Goal: Transaction & Acquisition: Purchase product/service

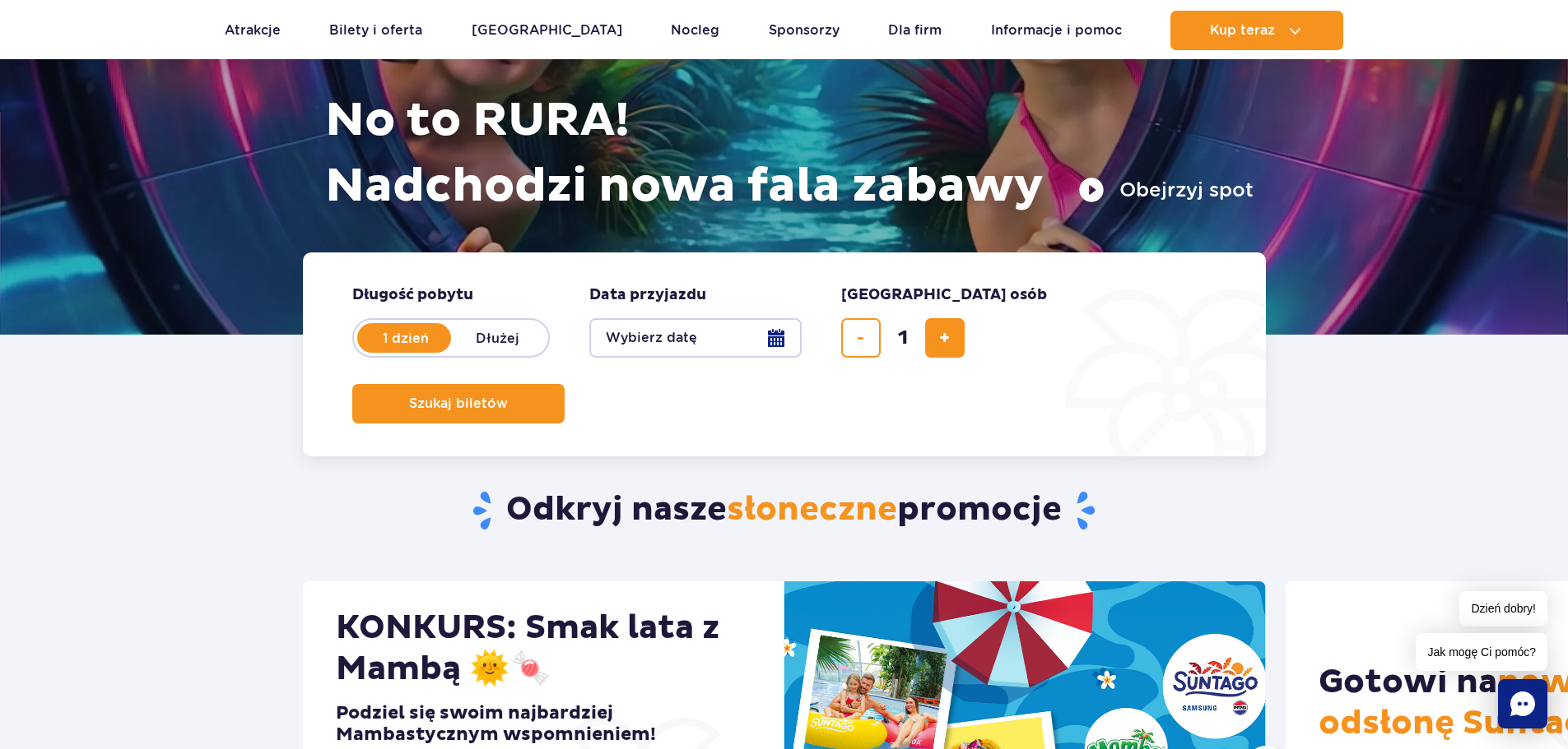
scroll to position [329, 0]
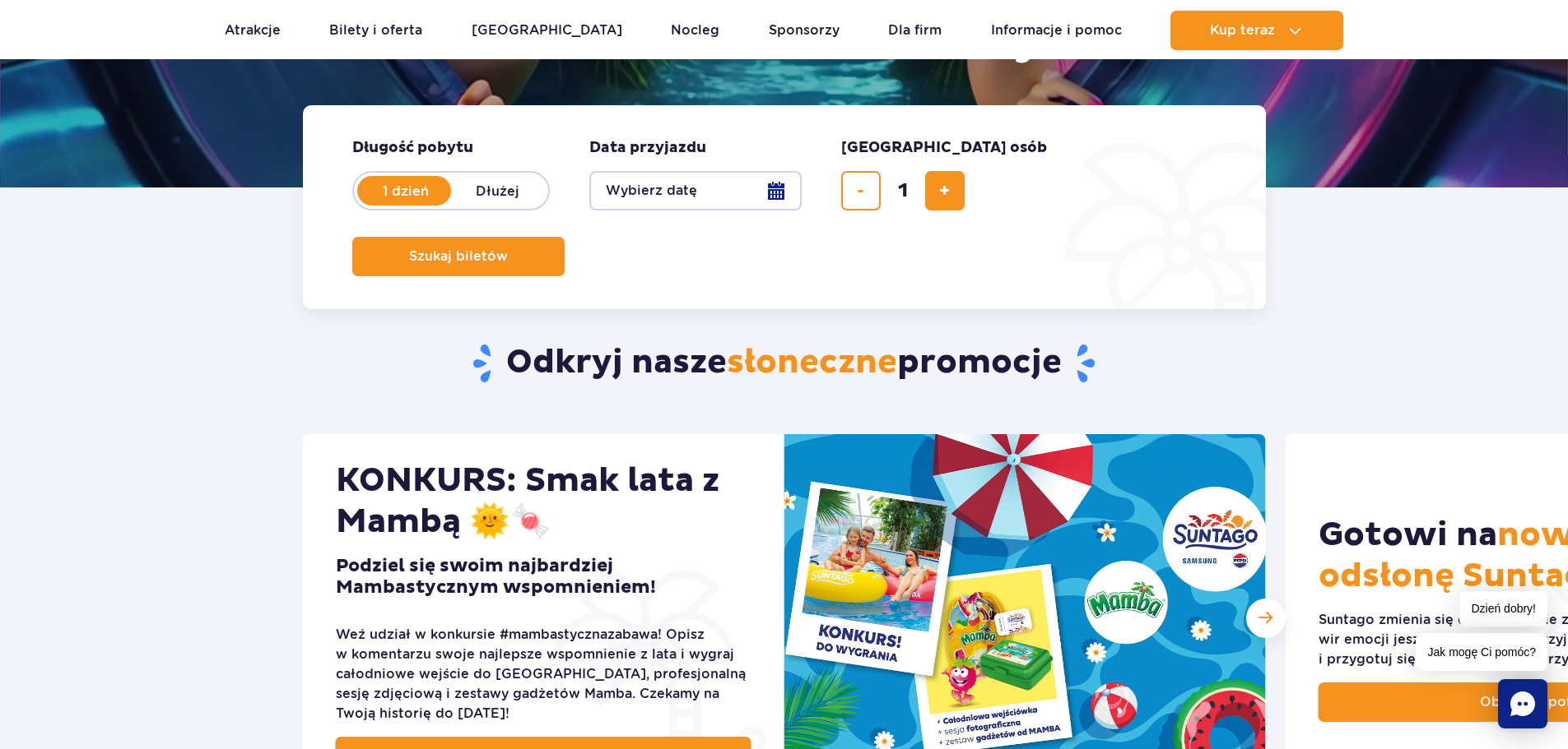
click at [782, 188] on button "Wybierz datę" at bounding box center [696, 190] width 213 height 39
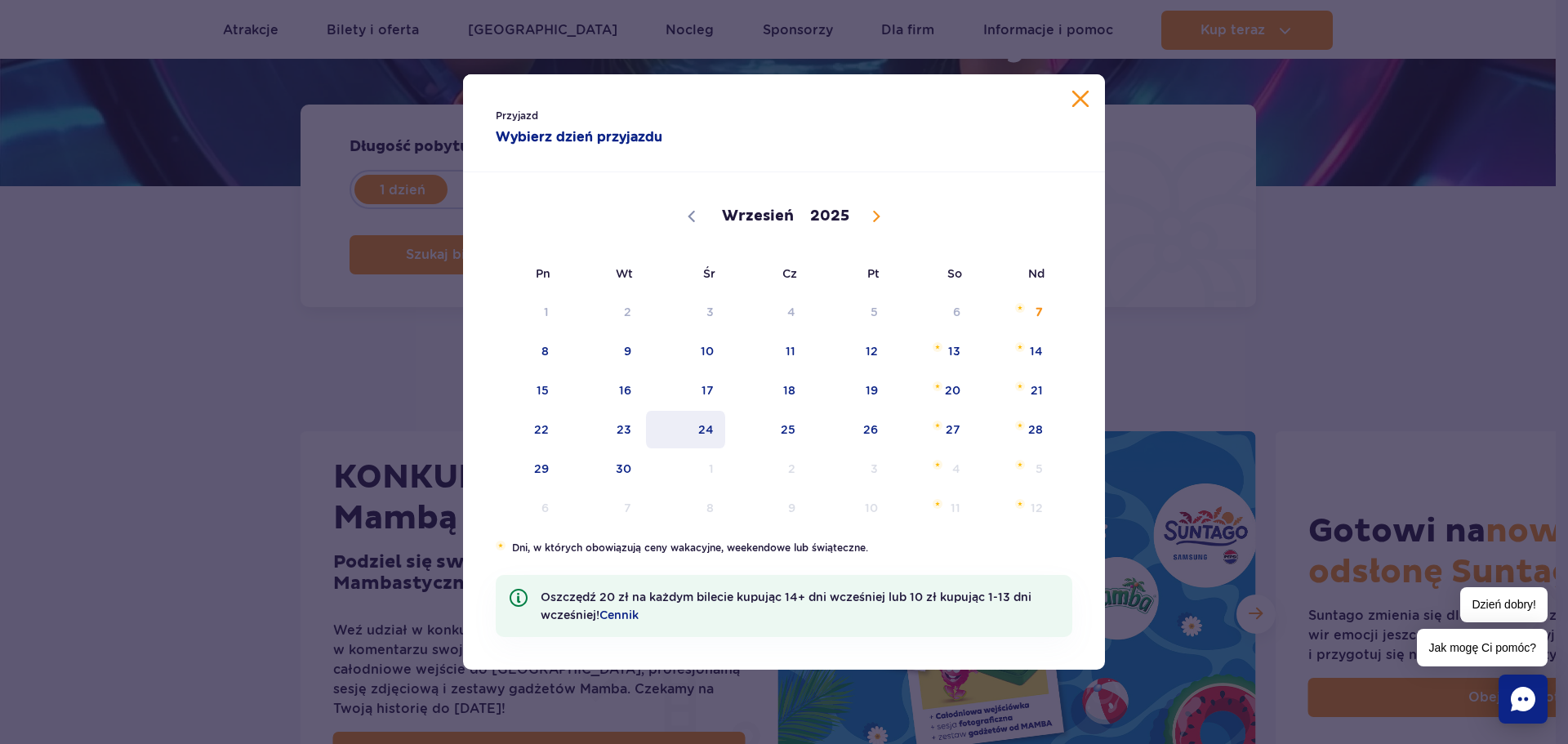
click at [706, 429] on span "24" at bounding box center [685, 430] width 82 height 38
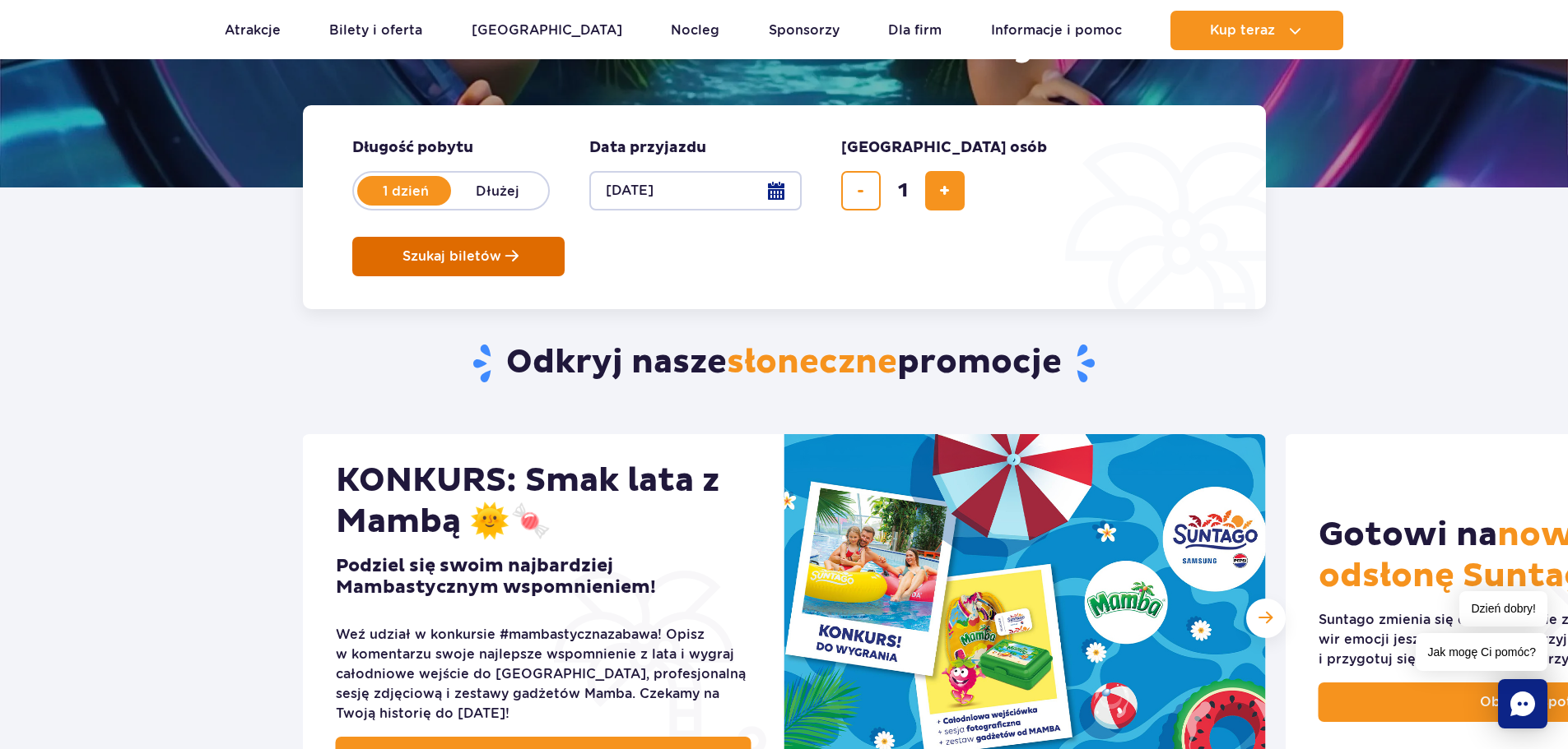
click at [564, 237] on button "Szukaj biletów" at bounding box center [459, 256] width 213 height 39
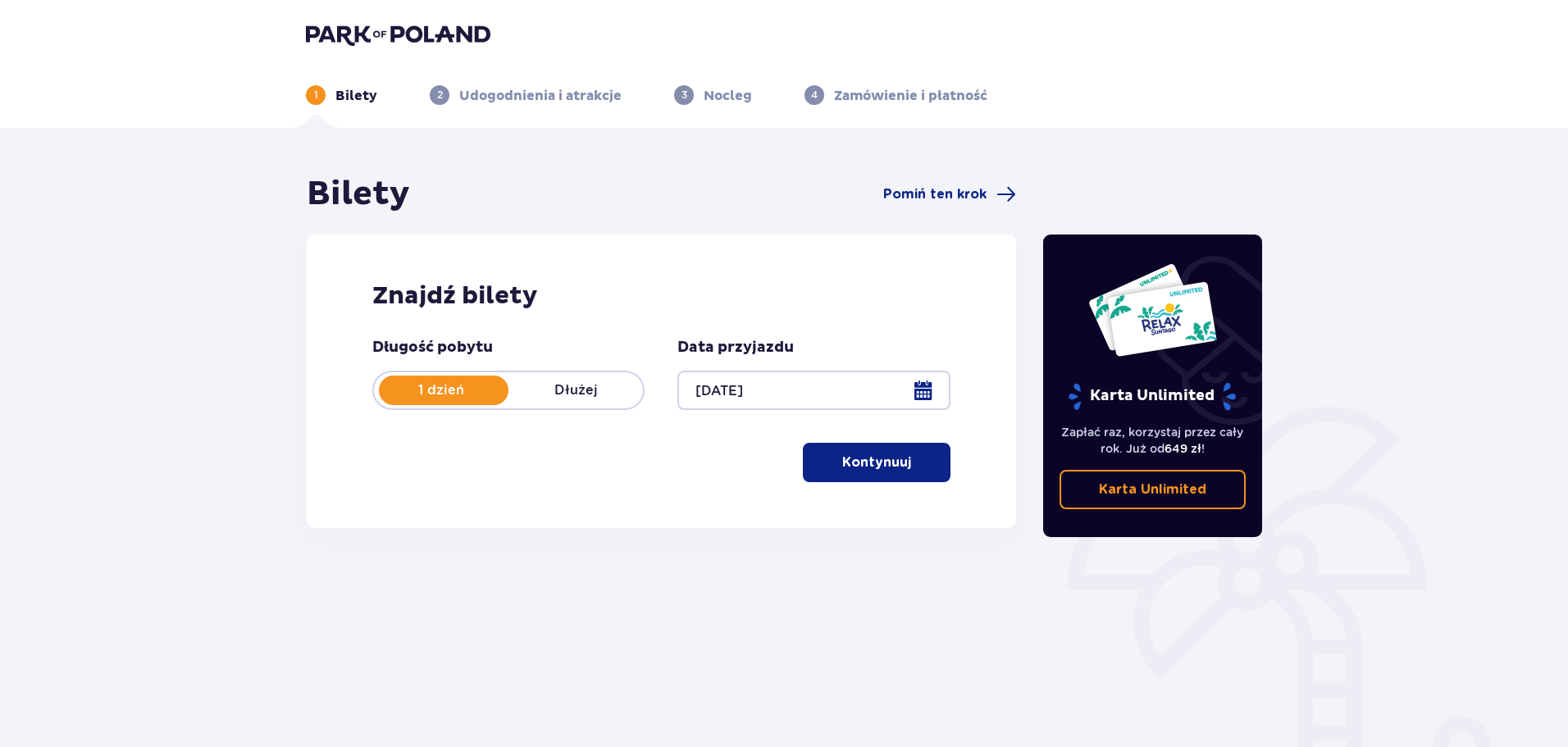
click at [876, 461] on p "Kontynuuj" at bounding box center [876, 463] width 69 height 18
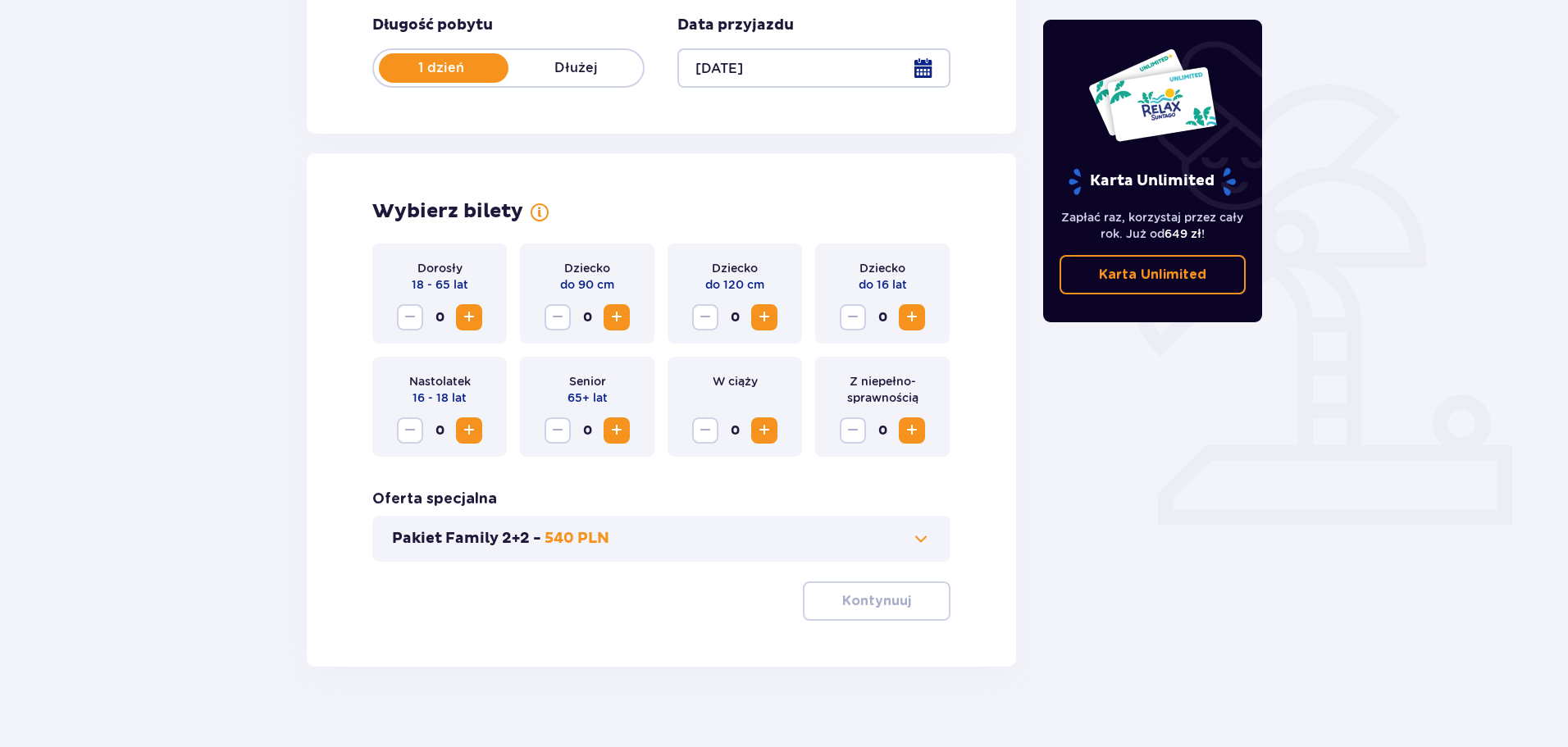
scroll to position [340, 0]
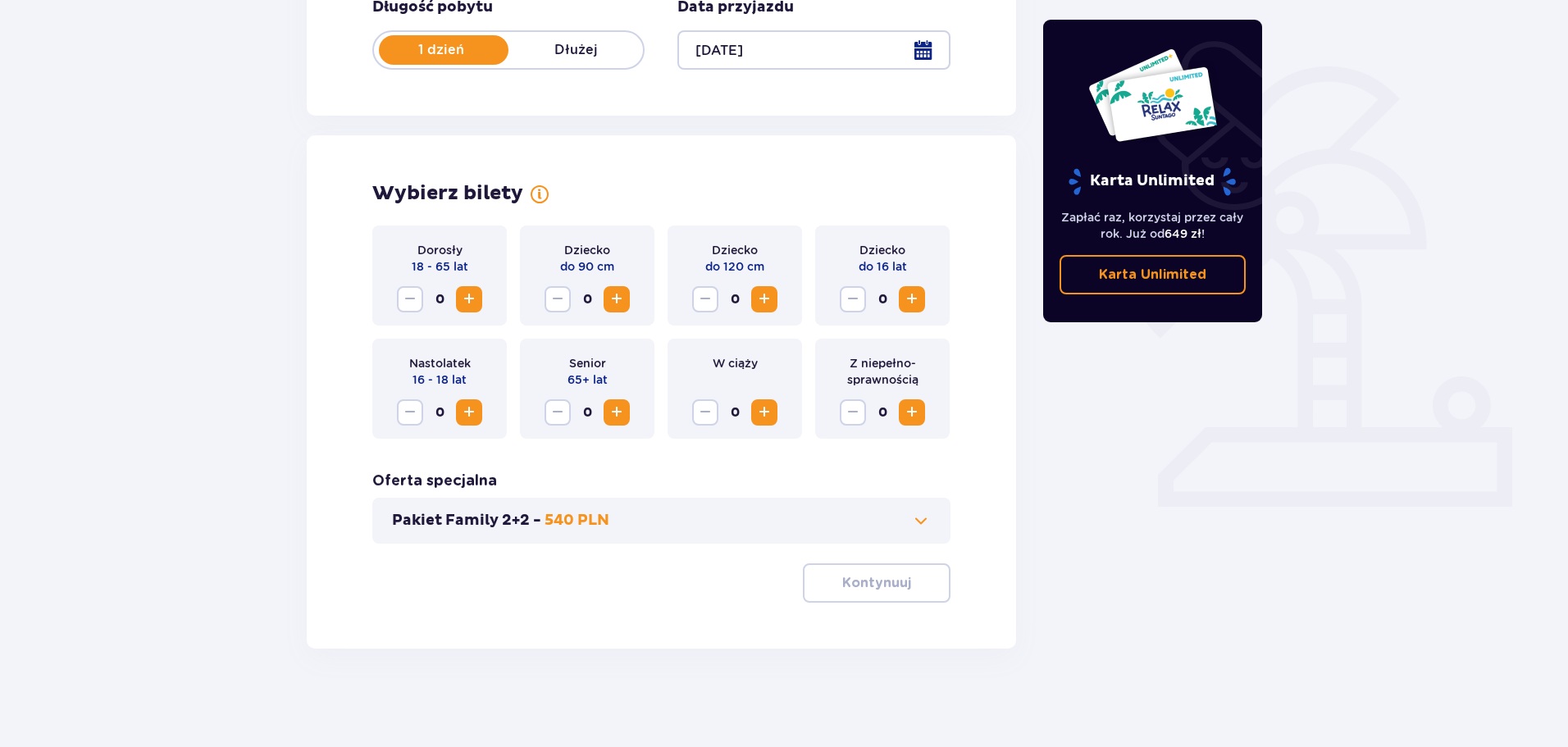
click at [471, 292] on span "Increase" at bounding box center [469, 300] width 20 height 20
click at [846, 594] on button "Kontynuuj" at bounding box center [876, 582] width 148 height 39
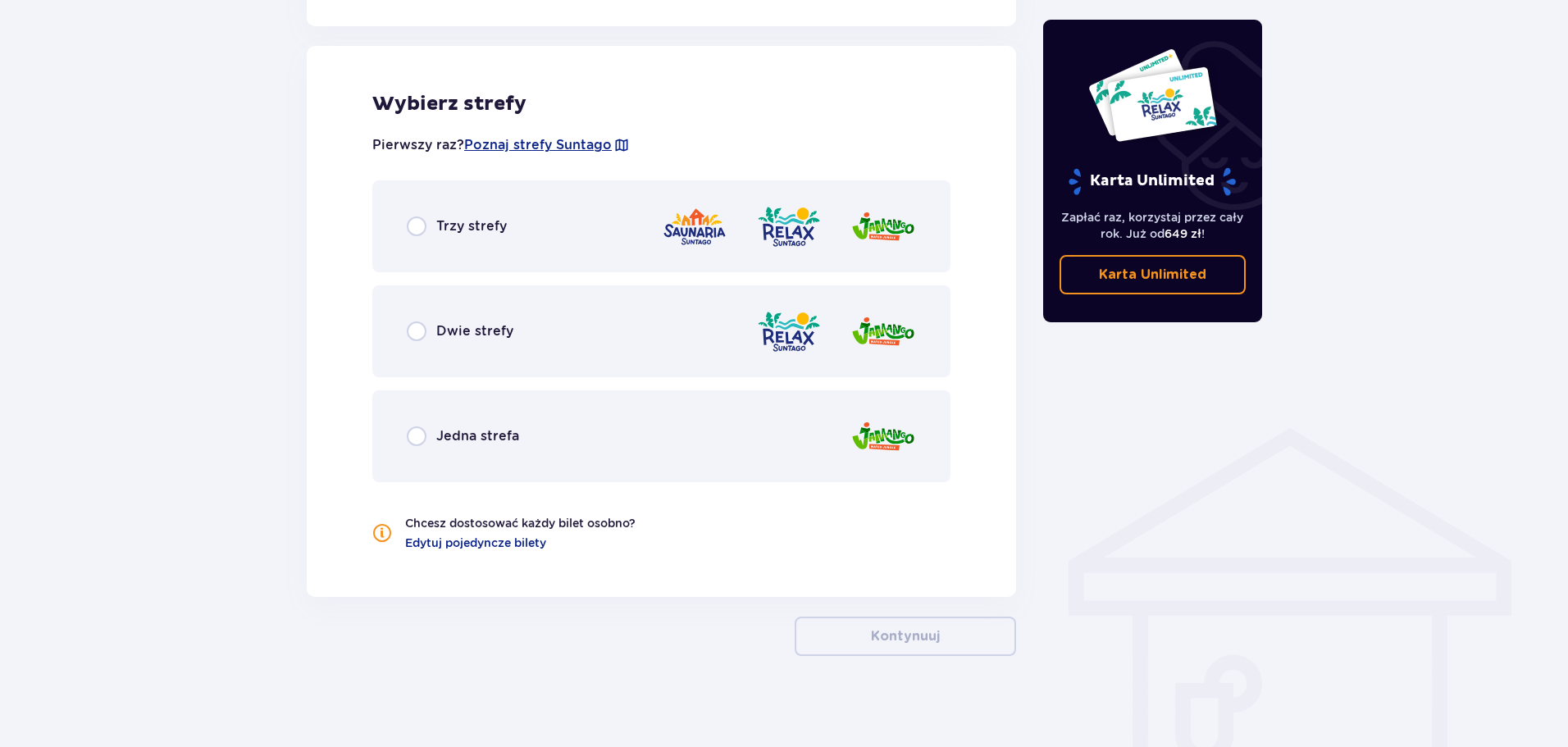
scroll to position [910, 0]
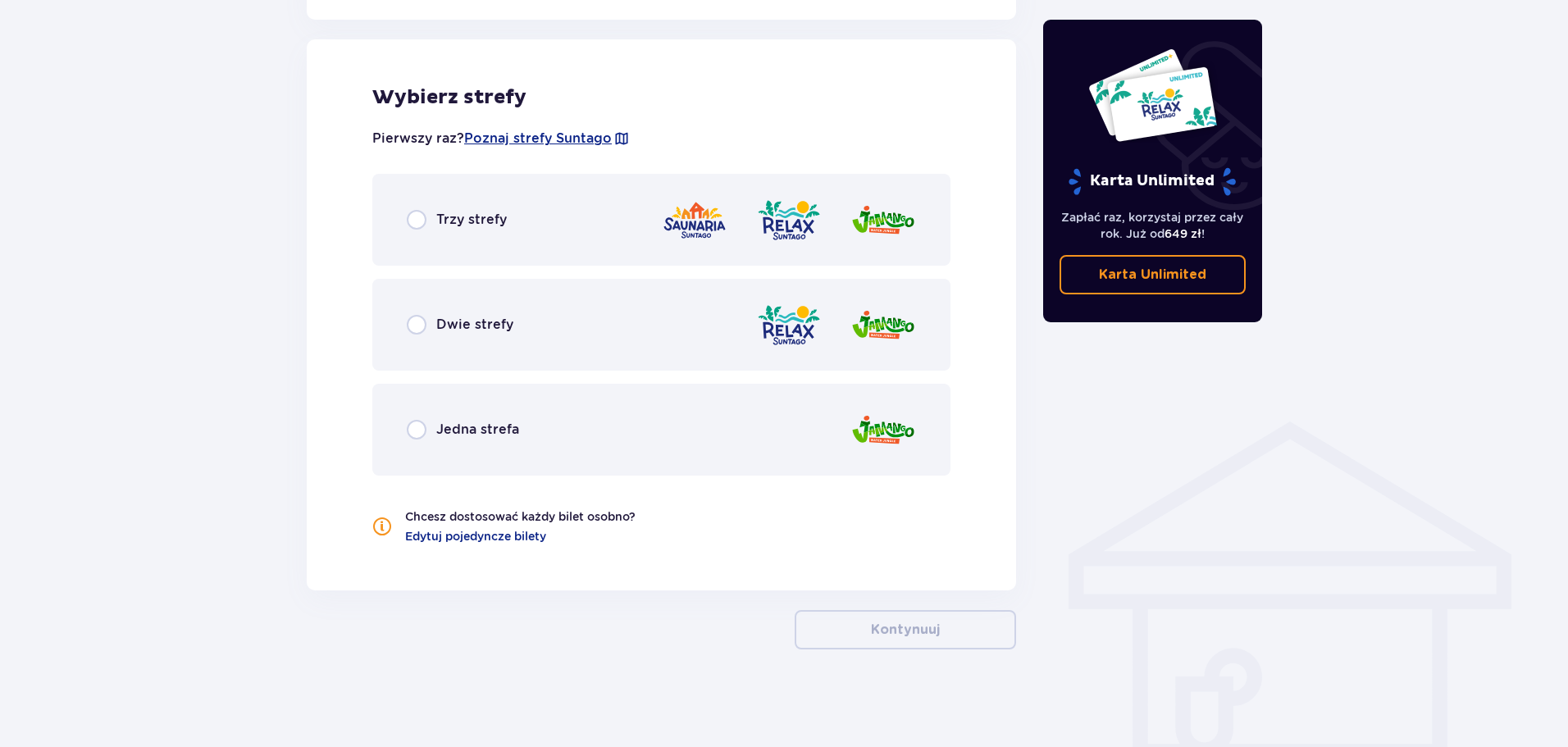
click at [452, 321] on p "Dwie strefy" at bounding box center [474, 325] width 77 height 18
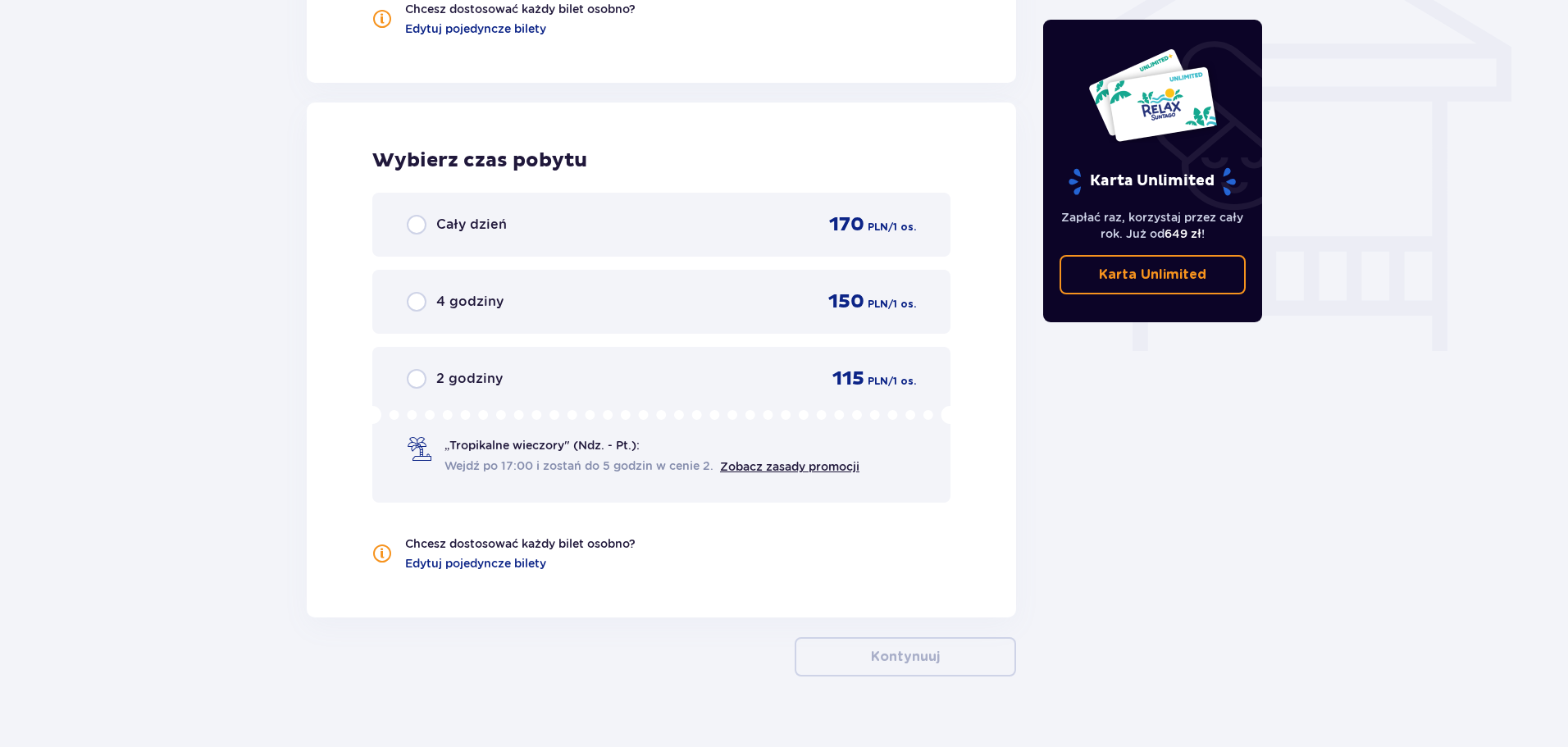
scroll to position [1446, 0]
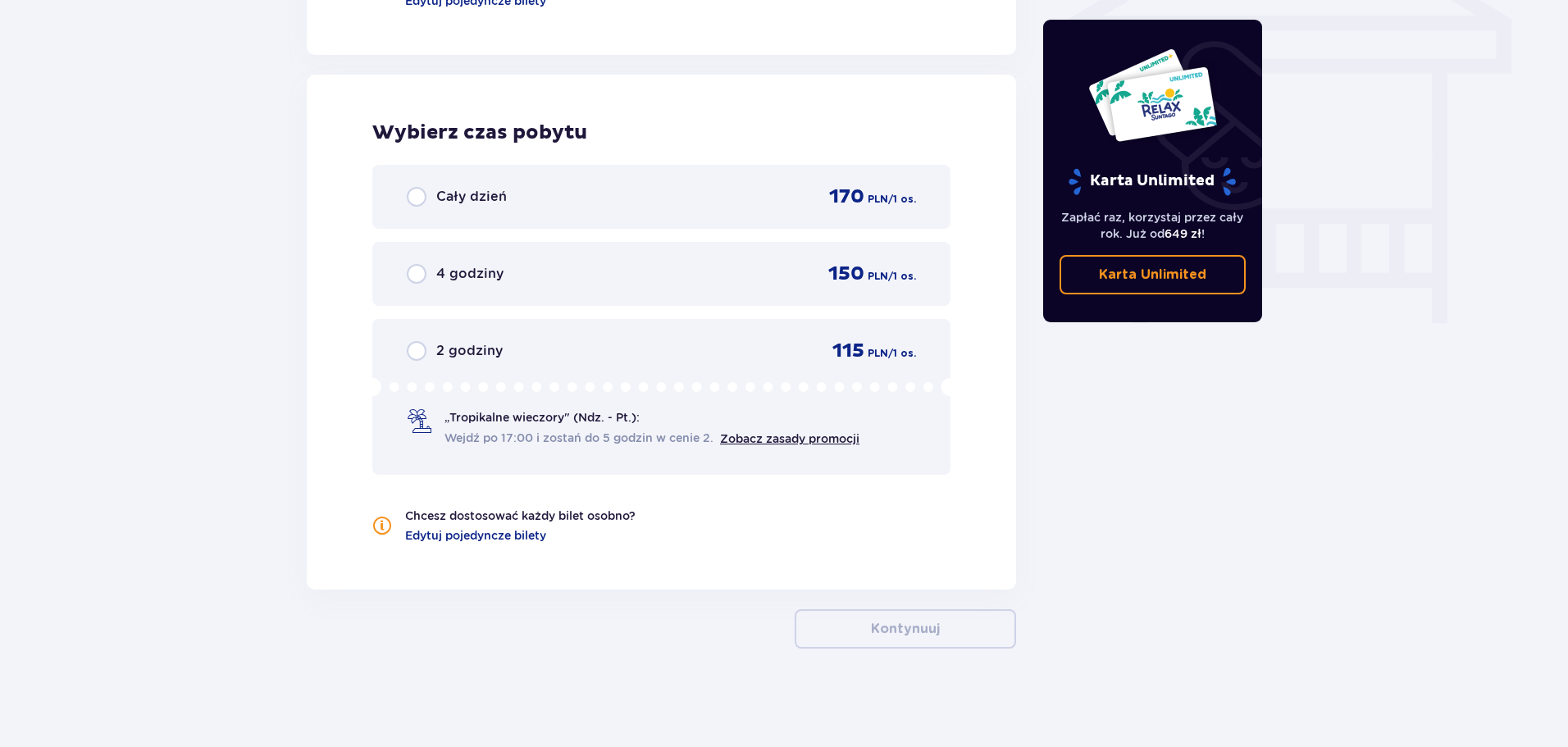
click at [492, 436] on span "Wejdź po 17:00 i zostań do 5 godzin w cenie 2." at bounding box center [578, 438] width 269 height 16
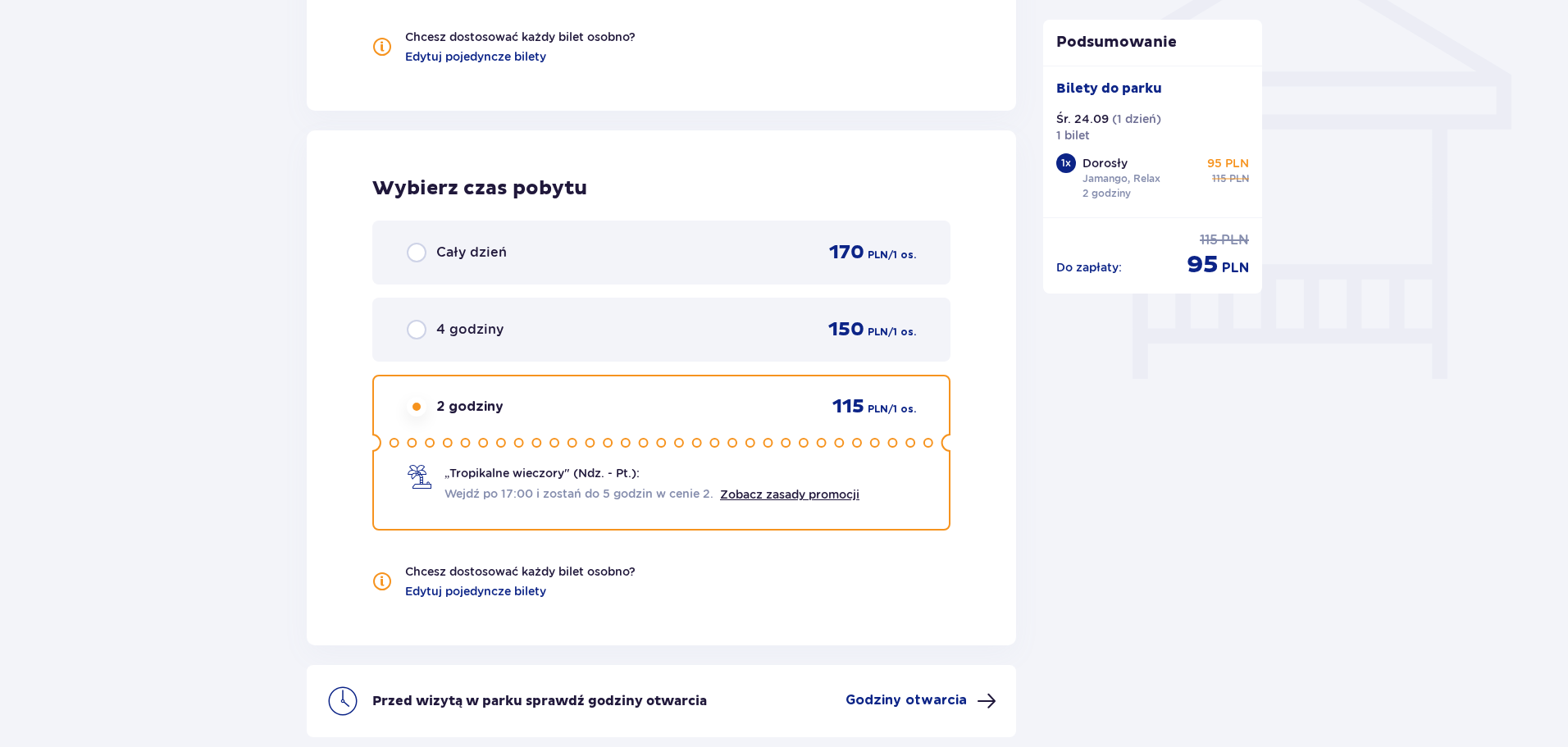
scroll to position [1374, 0]
